Goal: Task Accomplishment & Management: Manage account settings

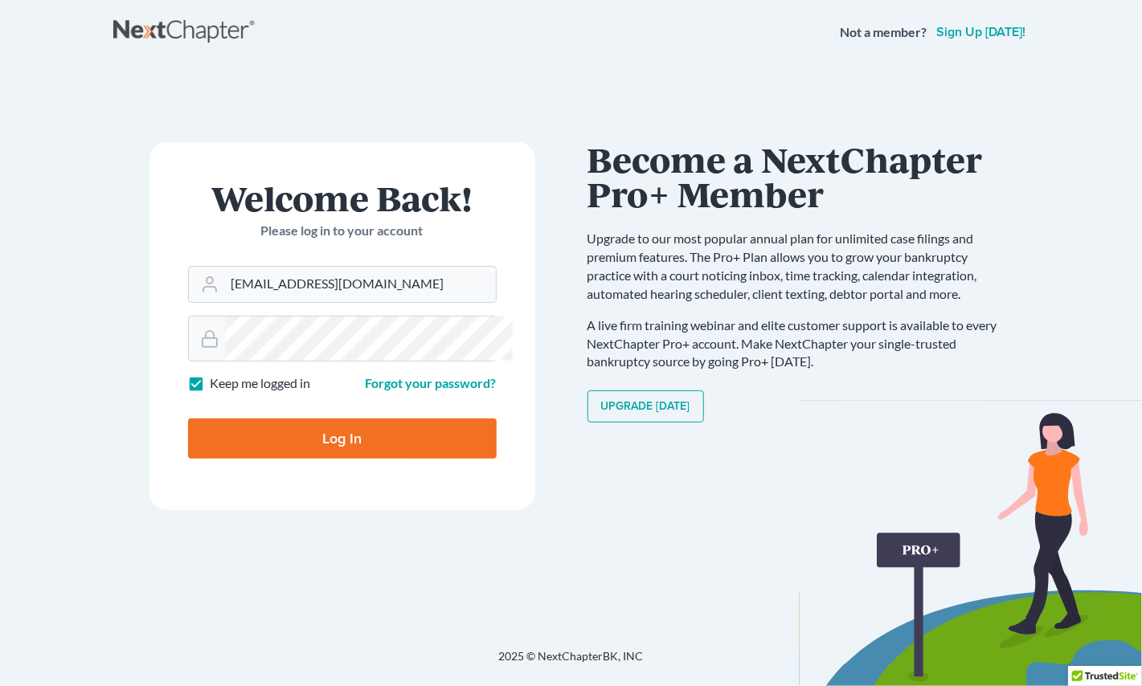
click at [383, 459] on input "Log In" at bounding box center [342, 439] width 309 height 40
type input "Thinking..."
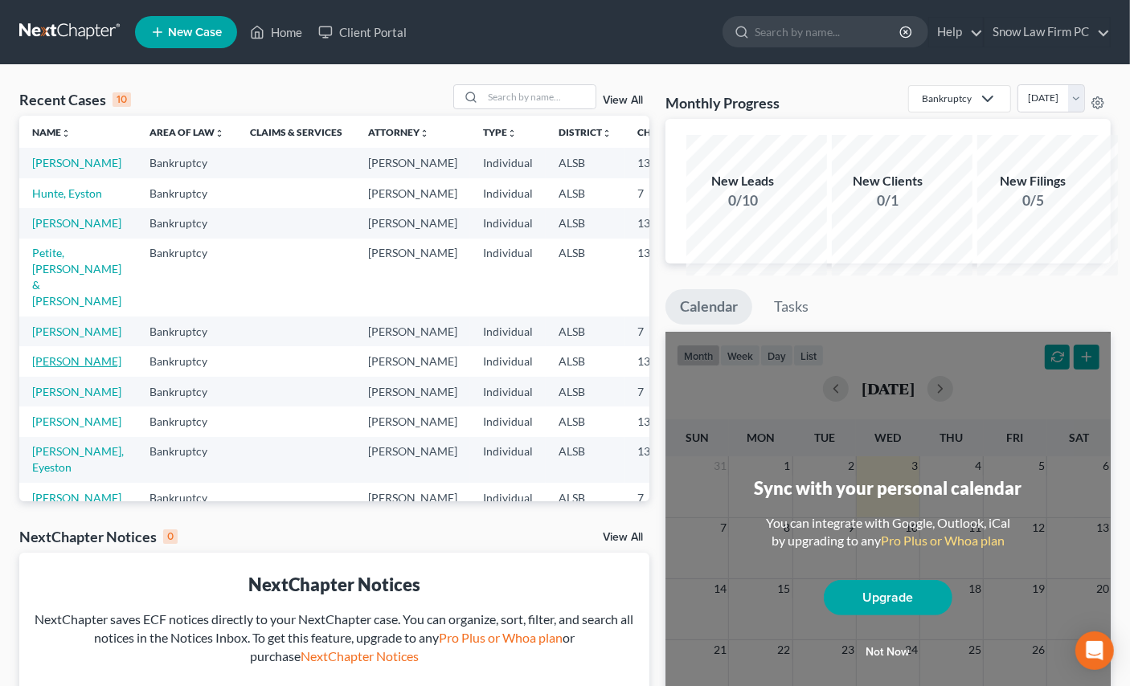
drag, startPoint x: 55, startPoint y: 511, endPoint x: 272, endPoint y: 450, distance: 225.4
click at [55, 368] on link "[PERSON_NAME]" at bounding box center [76, 361] width 89 height 14
select select "5"
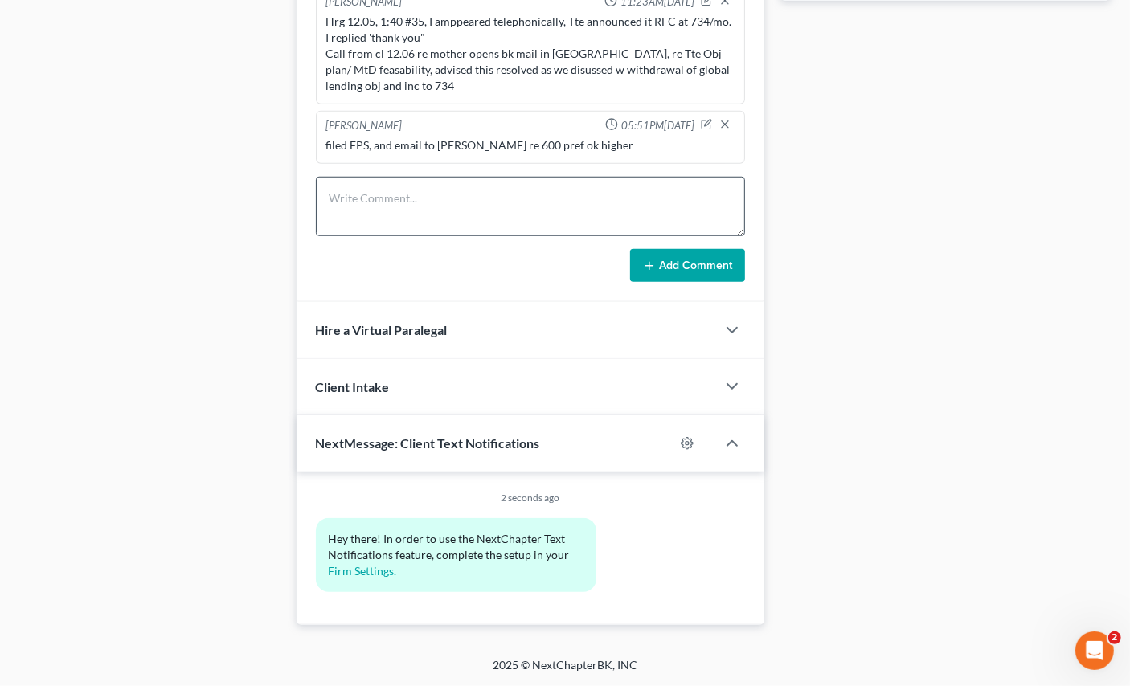
scroll to position [1045, 0]
click at [375, 236] on textarea at bounding box center [531, 206] width 430 height 59
click at [454, 236] on textarea "hrg 9.03 telephonic #62 HAC, ti" at bounding box center [531, 206] width 430 height 59
click at [458, 236] on textarea "hrg 9.03 telephonic #62 HAC, ti" at bounding box center [531, 206] width 430 height 59
click at [486, 236] on textarea "hrg 9.03 telephonic #62 HAC, ti" at bounding box center [531, 206] width 430 height 59
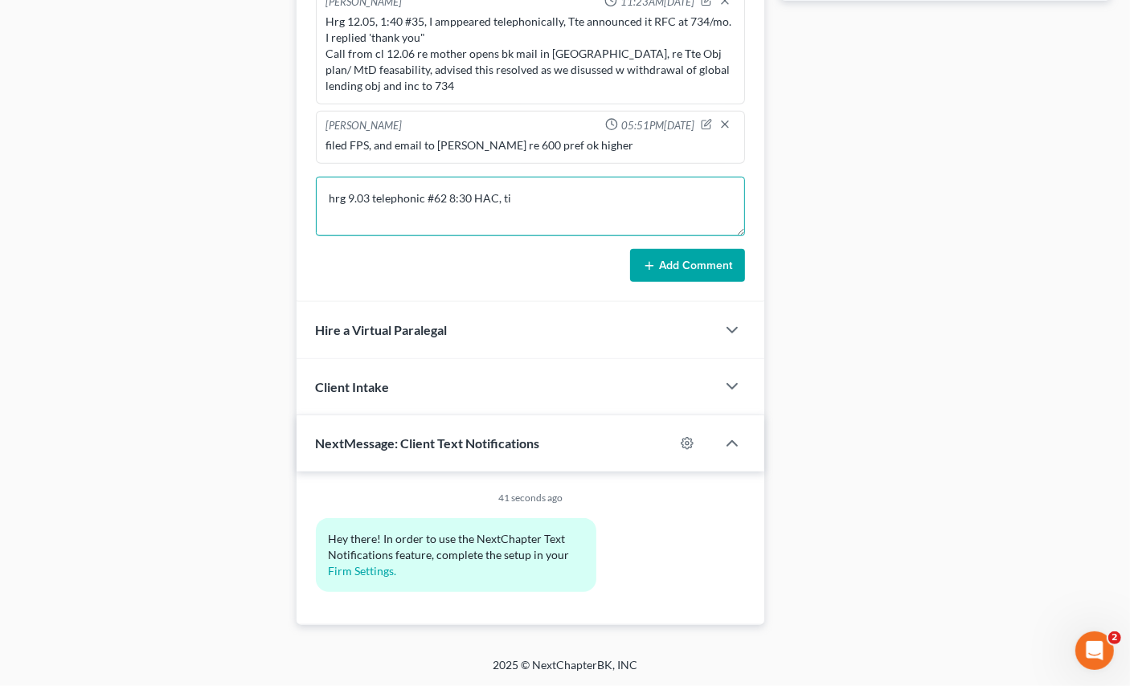
click at [567, 236] on textarea "hrg 9.03 telephonic #62 8:30 HAC, ti" at bounding box center [531, 206] width 430 height 59
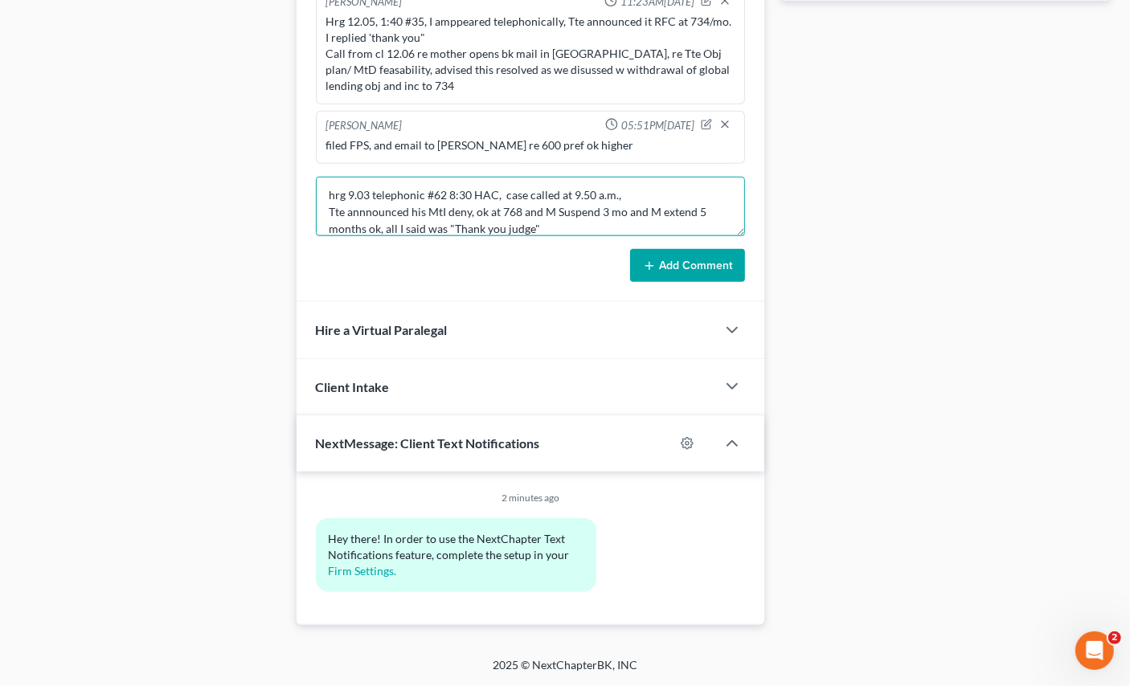
type textarea "hrg 9.03 telephonic #62 8:30 HAC, case called at 9.50 a.m., Tte annnounced his …"
click at [694, 283] on button "Add Comment" at bounding box center [687, 266] width 115 height 34
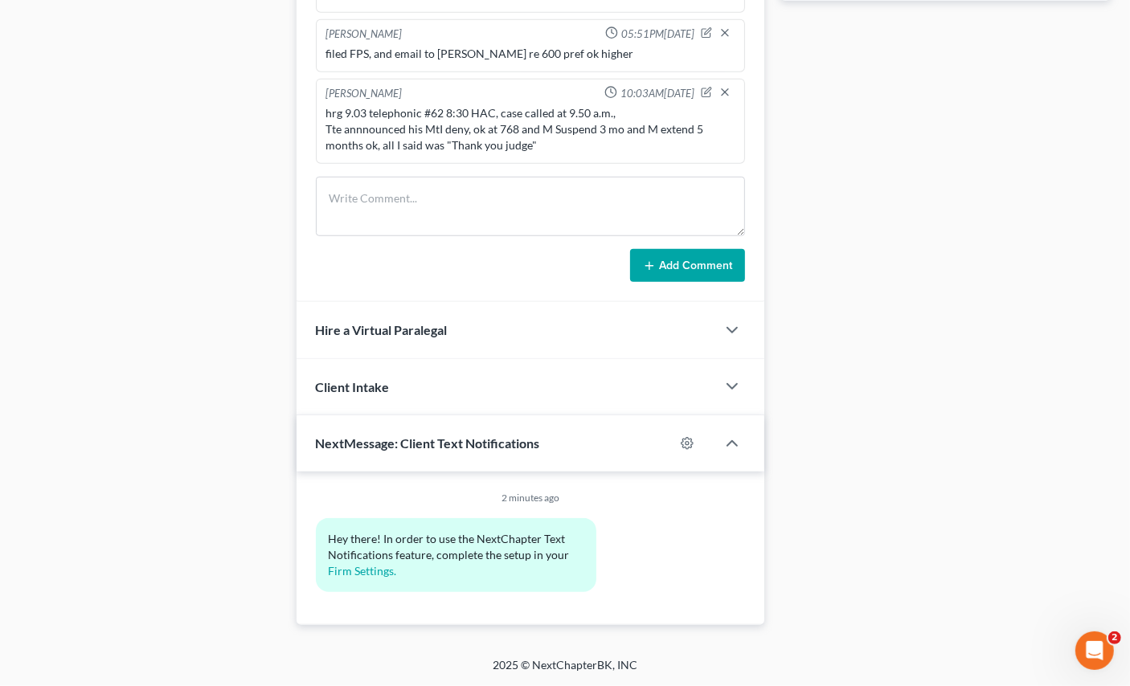
scroll to position [1783, 0]
